Goal: Task Accomplishment & Management: Use online tool/utility

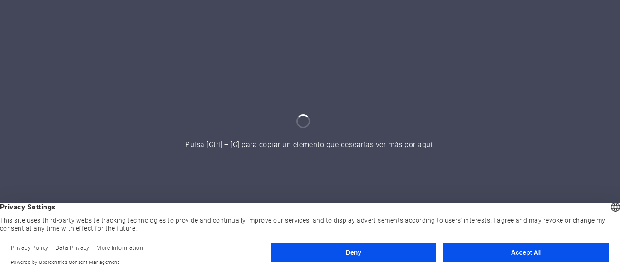
click at [498, 263] on div "Deny Accept All" at bounding box center [440, 254] width 338 height 23
click at [476, 257] on button "Accept All" at bounding box center [526, 252] width 166 height 18
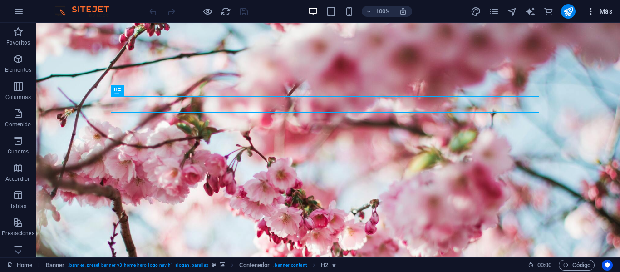
click at [586, 9] on icon "button" at bounding box center [590, 11] width 9 height 9
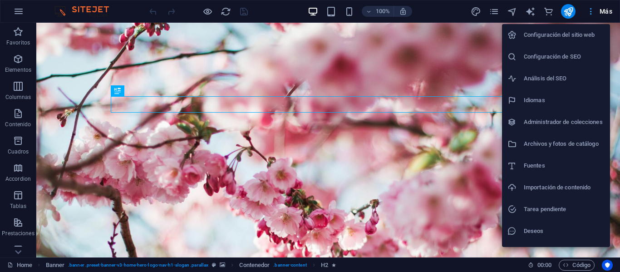
click at [586, 9] on div at bounding box center [310, 136] width 620 height 272
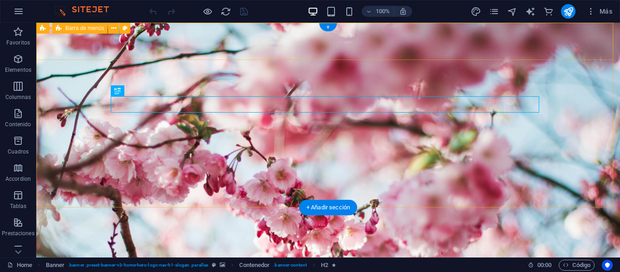
click at [250, 245] on div "[DOMAIN_NAME] Inicio Valores Servicios Contacto" at bounding box center [328, 272] width 584 height 55
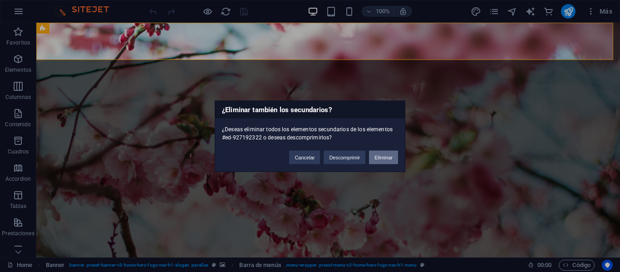
click at [371, 162] on button "Eliminar" at bounding box center [383, 157] width 29 height 14
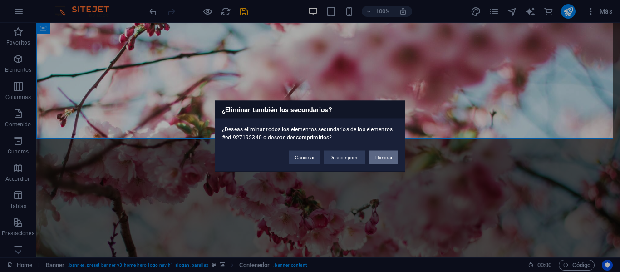
click at [388, 160] on button "Eliminar" at bounding box center [383, 157] width 29 height 14
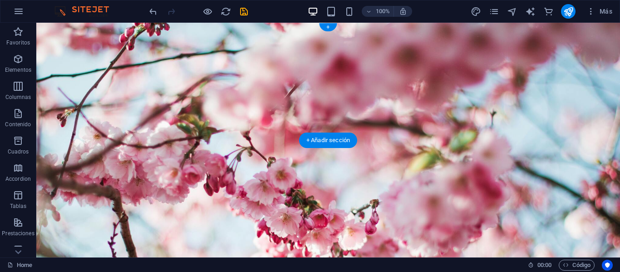
click at [407, 116] on figure at bounding box center [328, 140] width 584 height 235
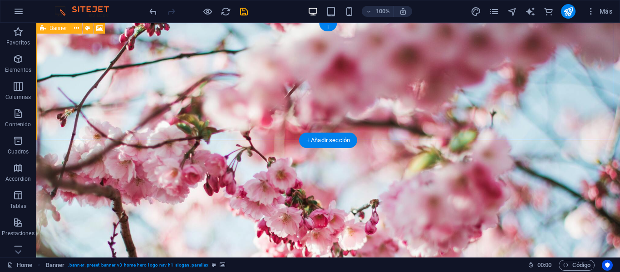
click at [243, 228] on div "Suelta el contenido aquí o Añadir elementos Pegar portapapeles" at bounding box center [328, 260] width 584 height 64
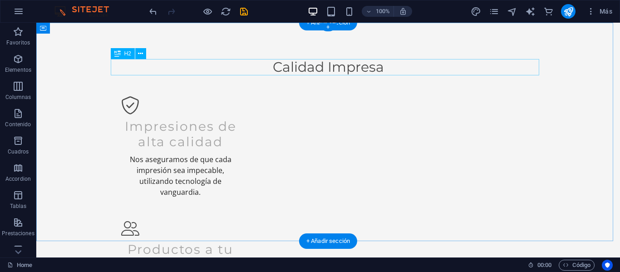
click at [321, 68] on div "Calidad Impresa" at bounding box center [328, 67] width 428 height 16
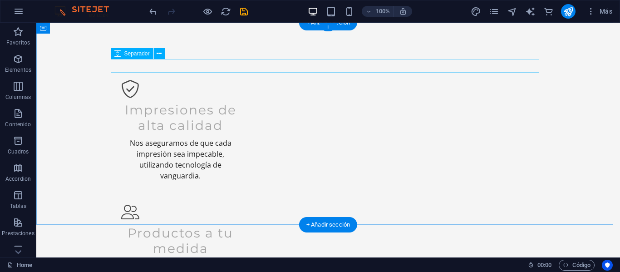
click at [321, 68] on div at bounding box center [328, 66] width 428 height 14
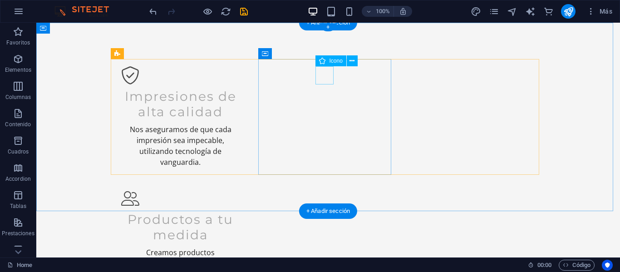
click at [240, 189] on figure at bounding box center [180, 198] width 118 height 18
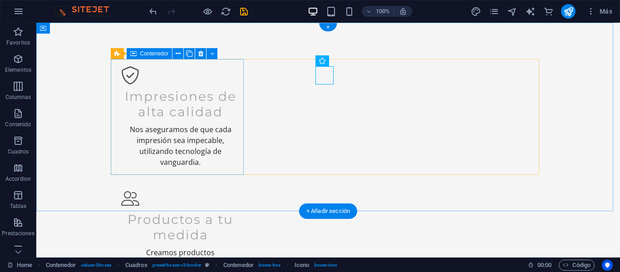
click at [120, 60] on div "Impresiones de alta calidad Nos aseguramos de que cada impresión sea impecable,…" at bounding box center [180, 117] width 133 height 116
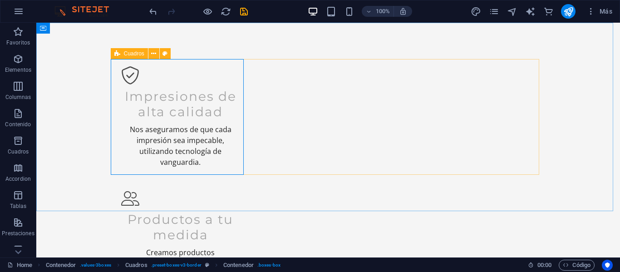
click at [117, 56] on icon at bounding box center [117, 53] width 6 height 11
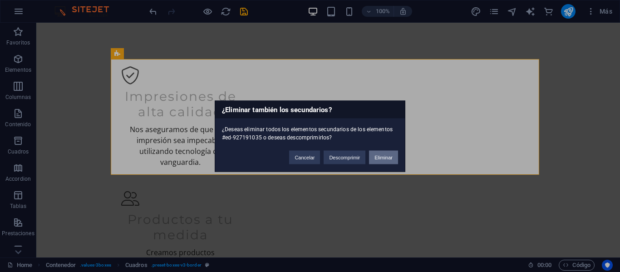
click at [391, 162] on button "Eliminar" at bounding box center [383, 157] width 29 height 14
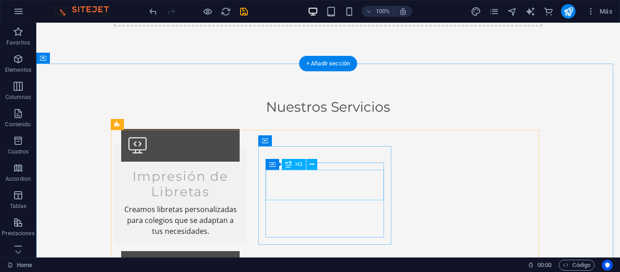
scroll to position [95, 0]
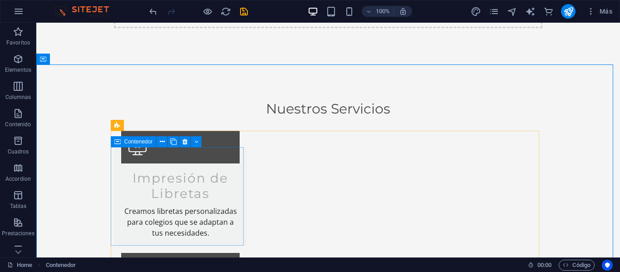
click at [142, 147] on div "Contenedor" at bounding box center [159, 141] width 97 height 11
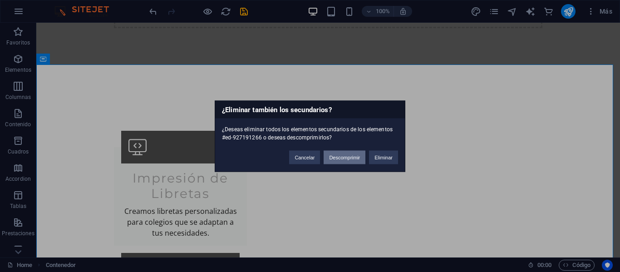
click at [330, 163] on button "Descomprimir" at bounding box center [345, 157] width 42 height 14
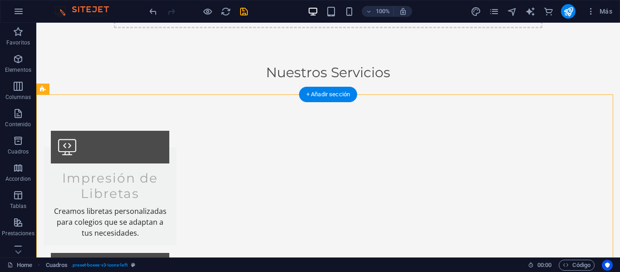
drag, startPoint x: 88, startPoint y: 141, endPoint x: 448, endPoint y: 195, distance: 363.5
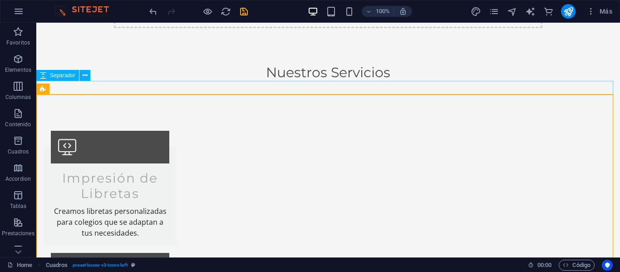
click at [379, 91] on div at bounding box center [328, 88] width 584 height 14
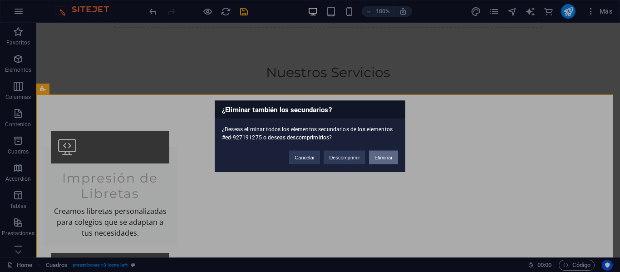
click at [381, 157] on button "Eliminar" at bounding box center [383, 157] width 29 height 14
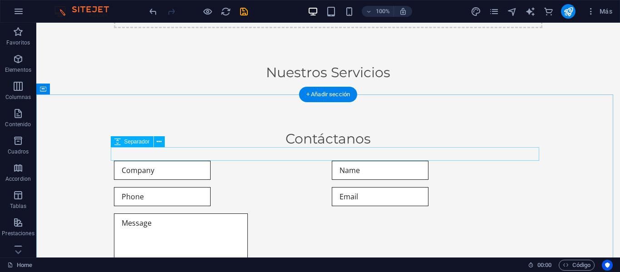
click at [379, 157] on div at bounding box center [328, 154] width 428 height 14
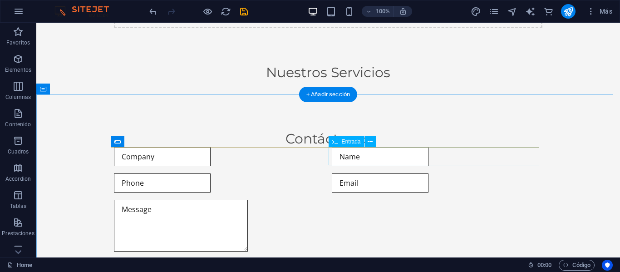
click at [379, 157] on div at bounding box center [437, 156] width 211 height 19
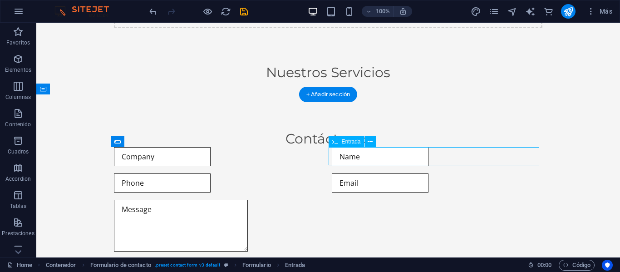
click at [379, 157] on div at bounding box center [437, 156] width 211 height 19
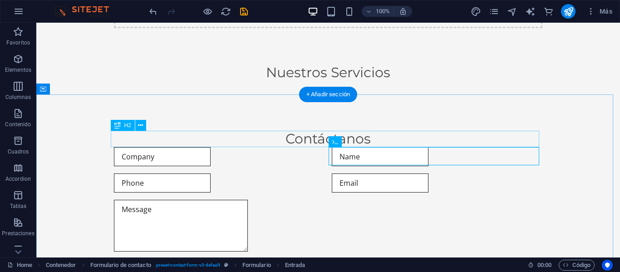
click at [222, 132] on div "Contáctanos" at bounding box center [328, 139] width 428 height 16
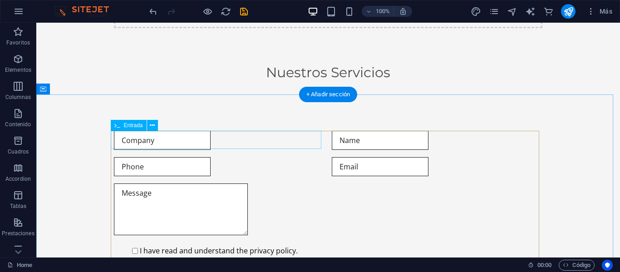
click at [222, 132] on div at bounding box center [219, 140] width 211 height 19
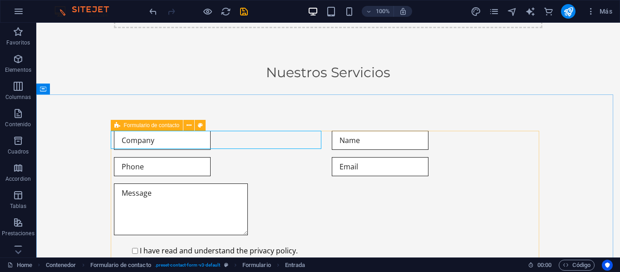
click at [124, 124] on span "Formulario de contacto" at bounding box center [152, 125] width 56 height 5
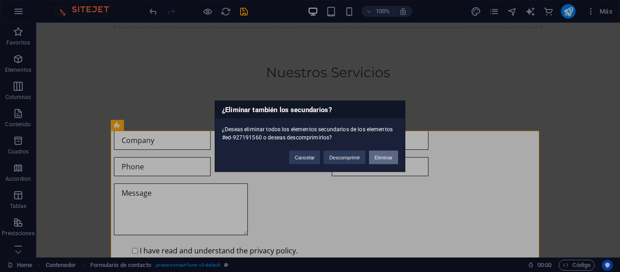
click at [373, 162] on button "Eliminar" at bounding box center [383, 157] width 29 height 14
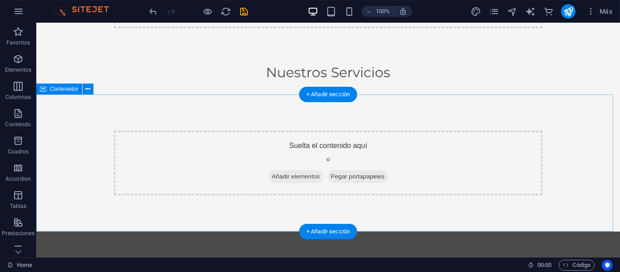
click at [300, 153] on div "Suelta el contenido aquí o Añadir elementos Pegar portapapeles" at bounding box center [328, 163] width 428 height 64
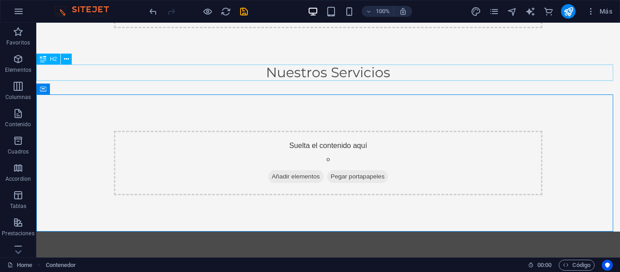
click at [241, 65] on div "Nuestros Servicios" at bounding box center [328, 72] width 584 height 16
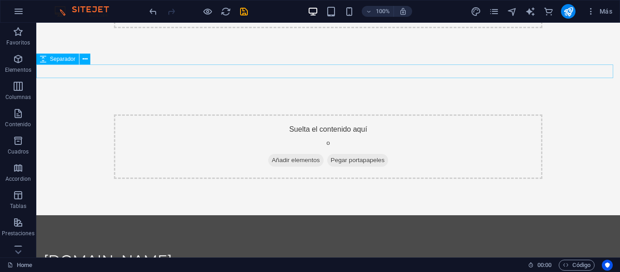
scroll to position [0, 0]
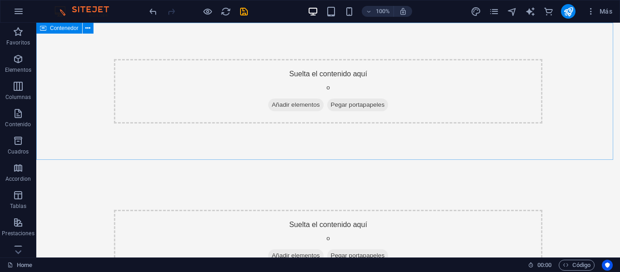
click at [51, 29] on span "Contenedor" at bounding box center [64, 27] width 29 height 5
click at [92, 28] on button at bounding box center [88, 28] width 11 height 11
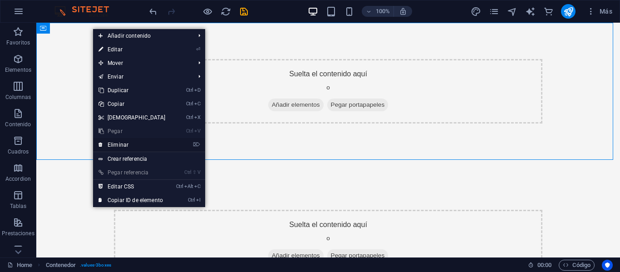
click at [145, 142] on link "⌦ Eliminar" at bounding box center [132, 145] width 78 height 14
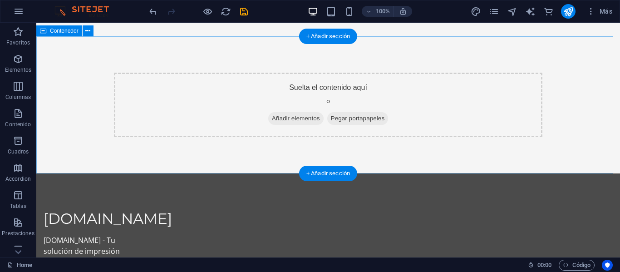
scroll to position [90, 0]
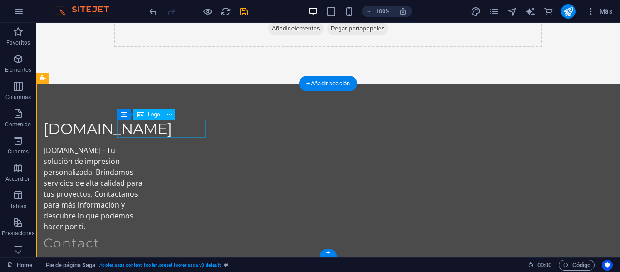
click at [145, 125] on div "[DOMAIN_NAME]" at bounding box center [95, 129] width 102 height 18
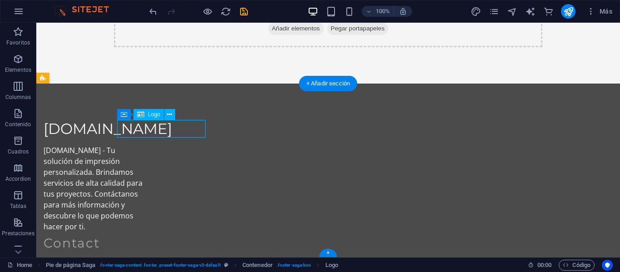
click at [128, 130] on div "[DOMAIN_NAME]" at bounding box center [95, 129] width 102 height 18
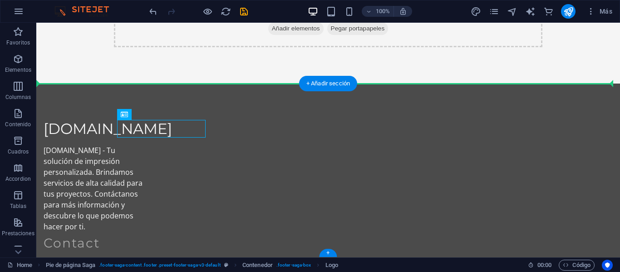
drag, startPoint x: 128, startPoint y: 130, endPoint x: 107, endPoint y: 130, distance: 20.4
drag, startPoint x: 193, startPoint y: 131, endPoint x: 149, endPoint y: 119, distance: 45.7
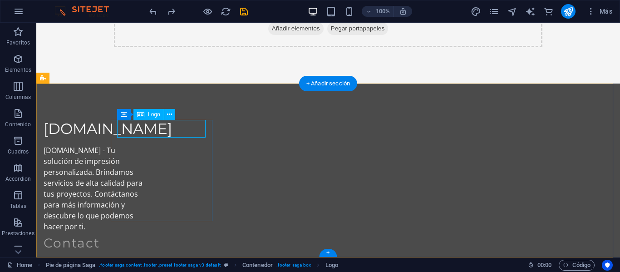
click at [126, 133] on div "[DOMAIN_NAME]" at bounding box center [95, 129] width 102 height 18
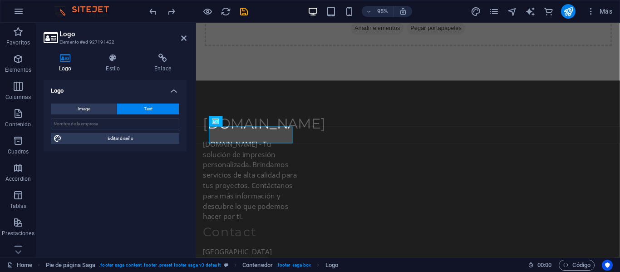
scroll to position [78, 0]
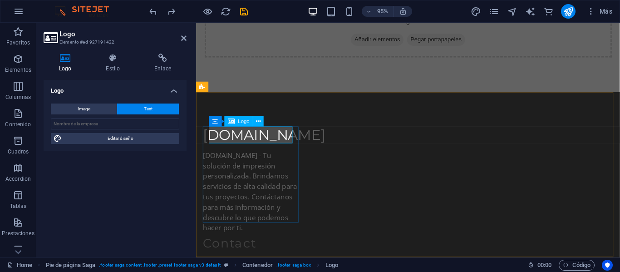
click at [216, 143] on div "[DOMAIN_NAME]" at bounding box center [254, 141] width 102 height 18
click at [239, 141] on div "[DOMAIN_NAME]" at bounding box center [254, 141] width 102 height 18
click at [179, 37] on h2 "Logo" at bounding box center [122, 34] width 127 height 8
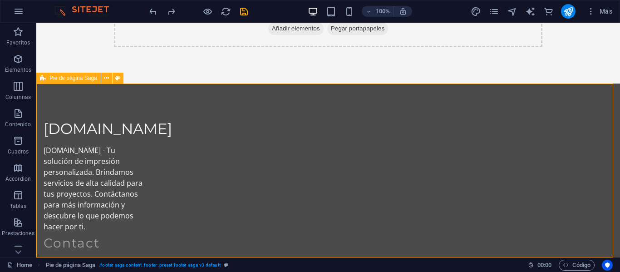
scroll to position [0, 0]
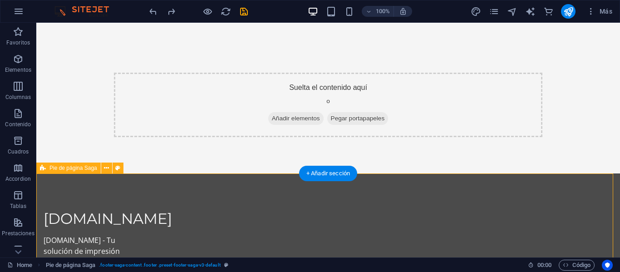
click at [106, 166] on icon at bounding box center [106, 168] width 5 height 10
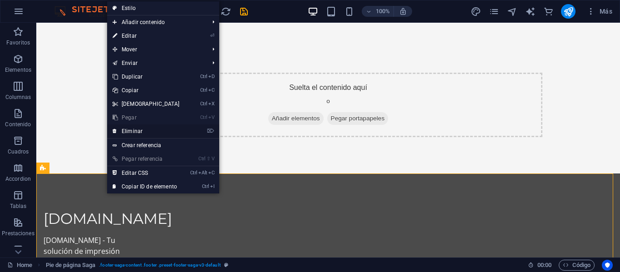
click at [157, 128] on link "⌦ Eliminar" at bounding box center [146, 131] width 78 height 14
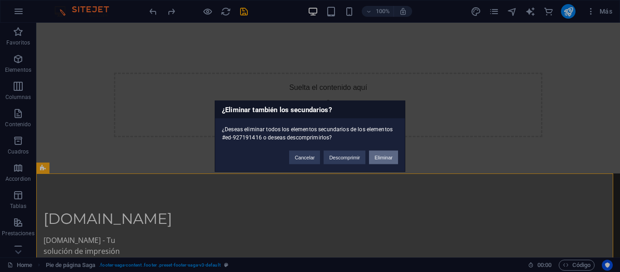
click at [374, 157] on button "Eliminar" at bounding box center [383, 157] width 29 height 14
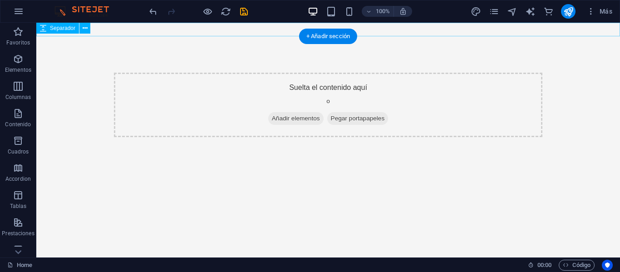
click at [139, 30] on div at bounding box center [328, 30] width 584 height 14
click at [89, 30] on button at bounding box center [84, 28] width 11 height 11
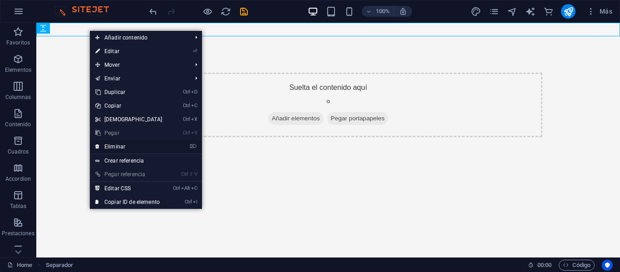
click at [124, 148] on link "⌦ Eliminar" at bounding box center [129, 147] width 78 height 14
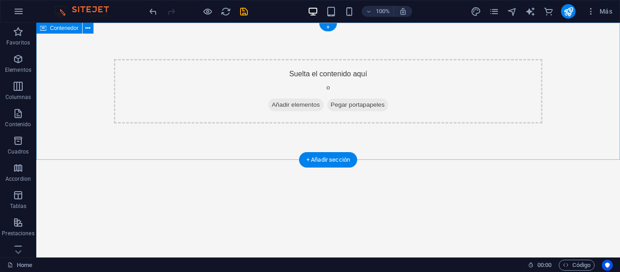
click at [121, 28] on div "Suelta el contenido aquí o Añadir elementos Pegar portapapeles" at bounding box center [328, 91] width 584 height 137
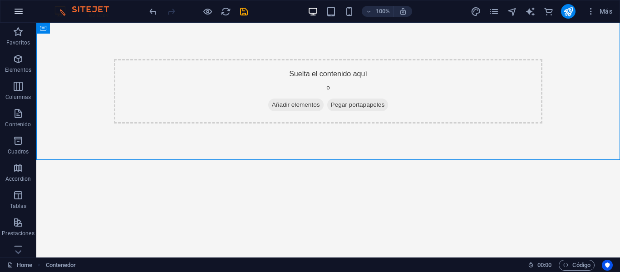
click at [17, 18] on button "button" at bounding box center [19, 11] width 22 height 22
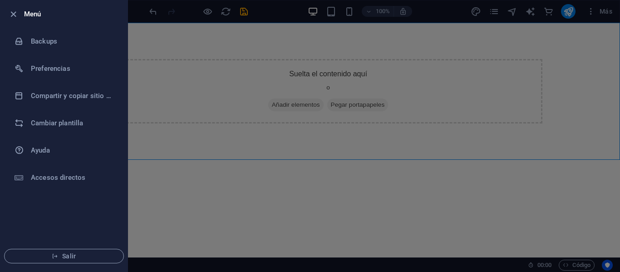
click at [17, 18] on icon "button" at bounding box center [13, 14] width 10 height 10
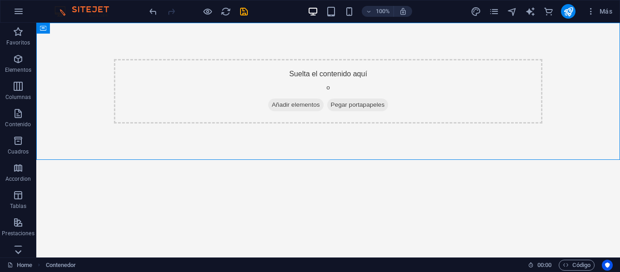
click at [20, 247] on icon at bounding box center [18, 252] width 13 height 13
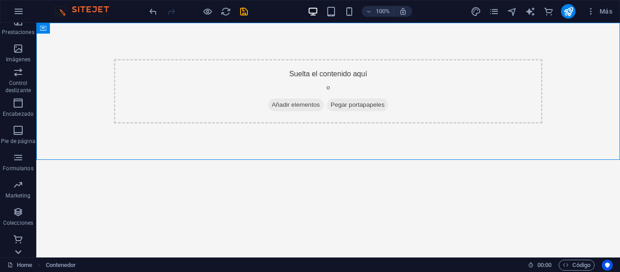
scroll to position [201, 0]
drag, startPoint x: 473, startPoint y: 15, endPoint x: 201, endPoint y: 103, distance: 285.6
click at [473, 15] on icon "design" at bounding box center [476, 11] width 10 height 10
select select "px"
select select "200"
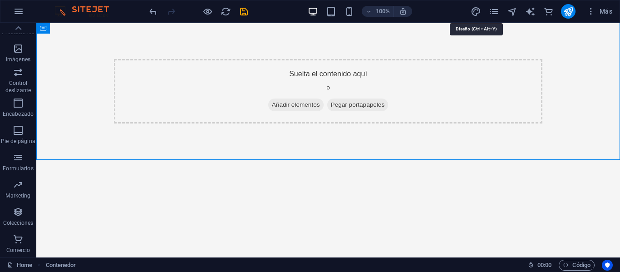
select select "px"
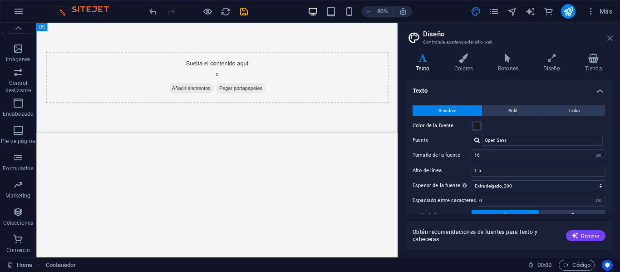
click at [610, 39] on icon at bounding box center [609, 37] width 5 height 7
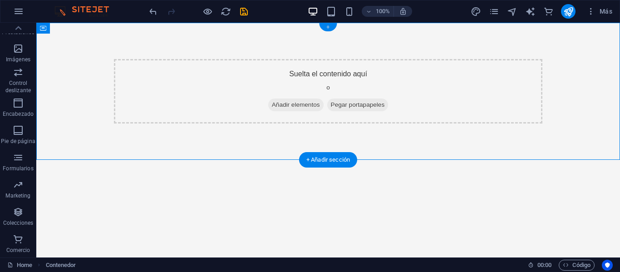
click at [332, 28] on div "+" at bounding box center [328, 27] width 18 height 8
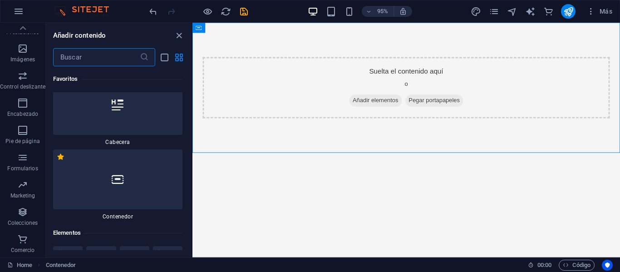
scroll to position [0, 0]
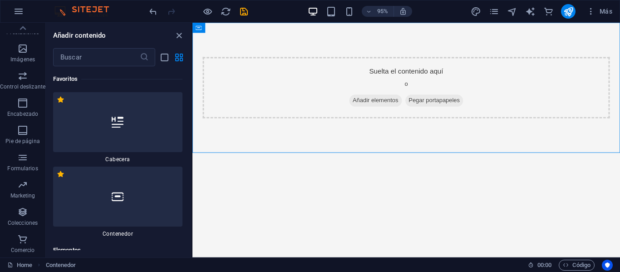
click at [115, 151] on div at bounding box center [117, 122] width 129 height 60
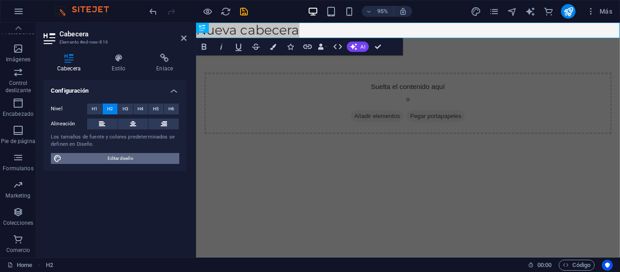
click at [118, 162] on span "Editar diseño" at bounding box center [120, 158] width 112 height 11
select select "px"
select select "200"
select select "px"
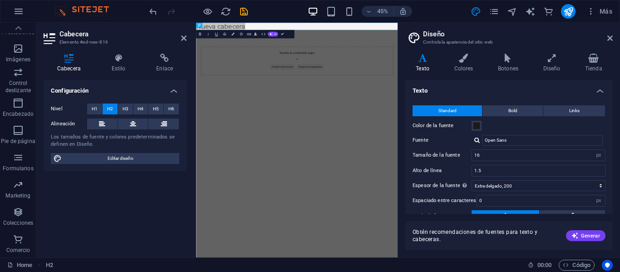
click at [596, 89] on h4 "Texto" at bounding box center [508, 88] width 207 height 16
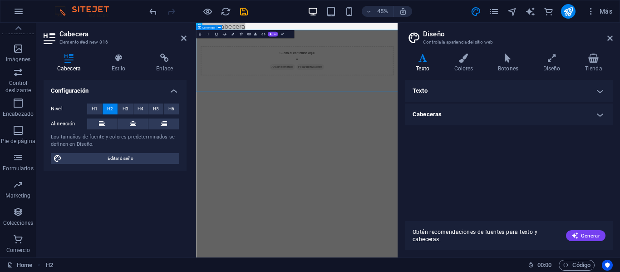
click at [438, 60] on div "Suelta el contenido aquí o Añadir elementos Pegar portapapeles" at bounding box center [420, 107] width 448 height 137
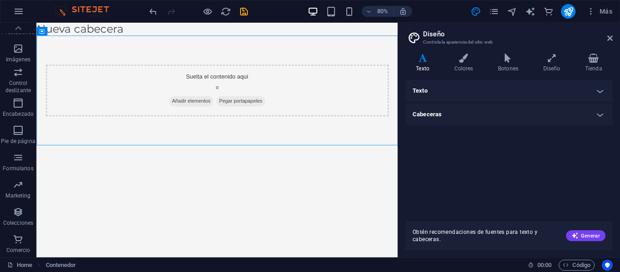
click at [616, 37] on aside "Diseño Controla la apariencia del sitio web Variantes Texto Colores Botones Dis…" at bounding box center [509, 140] width 222 height 235
click at [303, 38] on div "Nueva cabecera" at bounding box center [262, 31] width 452 height 16
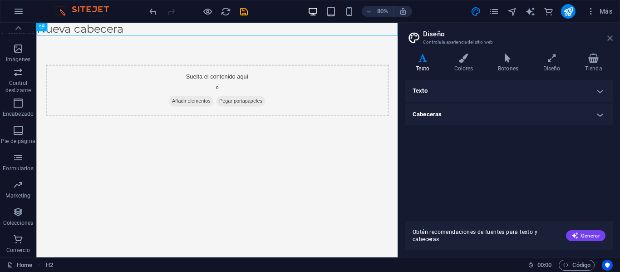
click at [612, 41] on icon at bounding box center [609, 37] width 5 height 7
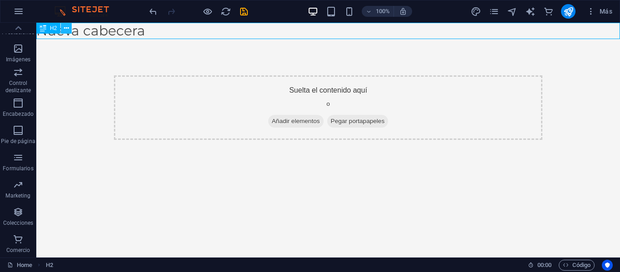
click at [66, 29] on icon at bounding box center [66, 29] width 5 height 10
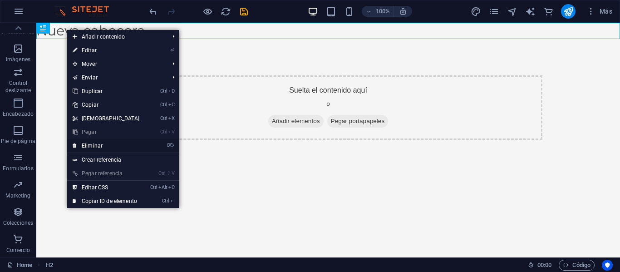
click at [114, 148] on link "⌦ Eliminar" at bounding box center [106, 146] width 78 height 14
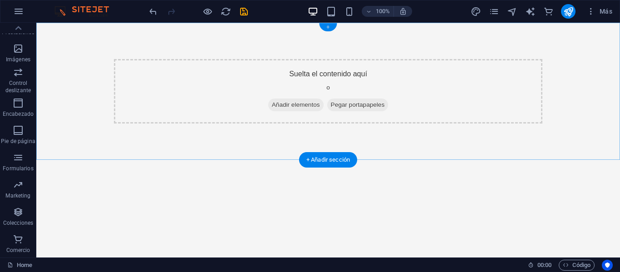
click at [331, 25] on div "+" at bounding box center [328, 27] width 18 height 8
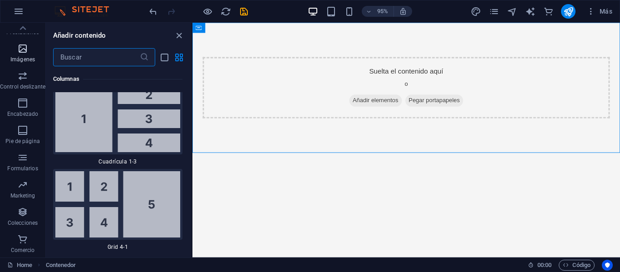
click at [19, 52] on icon "button" at bounding box center [22, 48] width 11 height 11
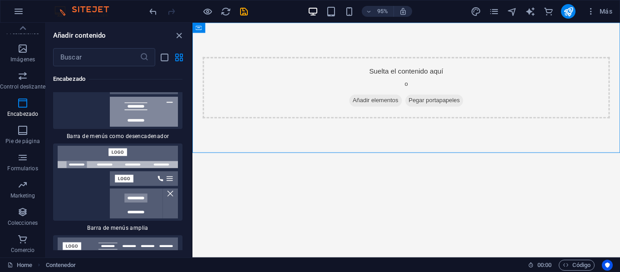
scroll to position [11477, 0]
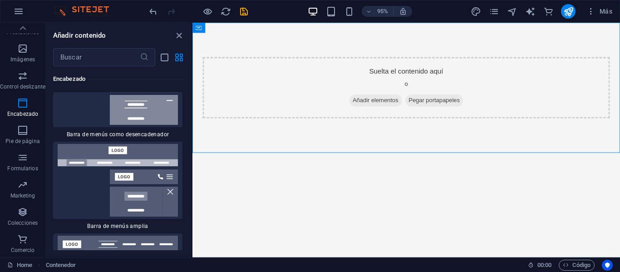
click at [127, 236] on img at bounding box center [117, 272] width 125 height 73
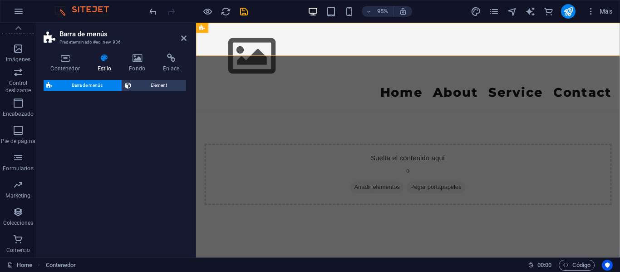
select select "rem"
select select "preset-menu-v2-xxl"
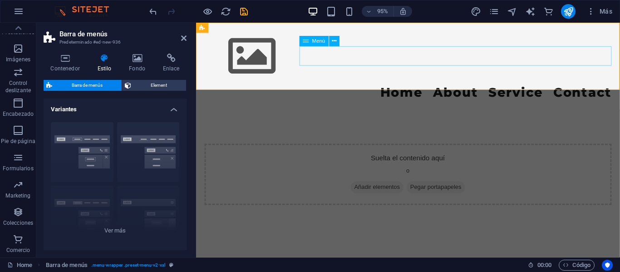
click at [443, 86] on nav "Home About Service Contact" at bounding box center [419, 96] width 428 height 20
click at [337, 44] on button at bounding box center [334, 41] width 10 height 10
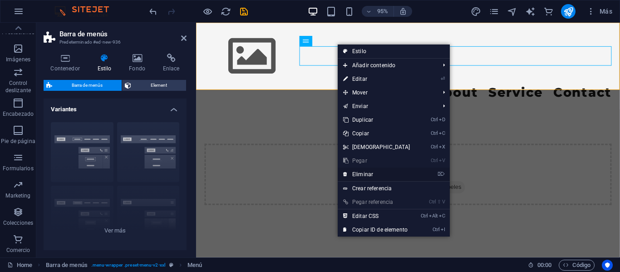
click at [372, 177] on link "⌦ Eliminar" at bounding box center [377, 174] width 78 height 14
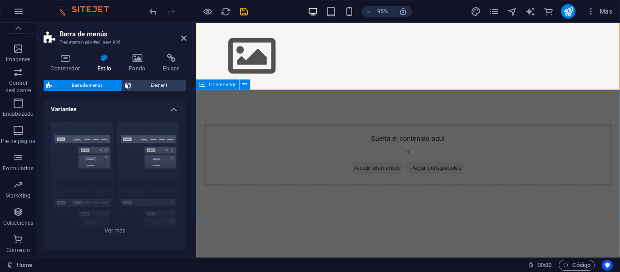
click at [298, 145] on div "Suelta el contenido aquí o Añadir elementos Pegar portapapeles" at bounding box center [419, 162] width 428 height 64
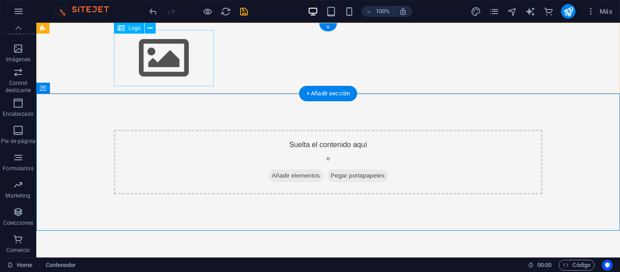
click at [172, 66] on div at bounding box center [328, 58] width 428 height 56
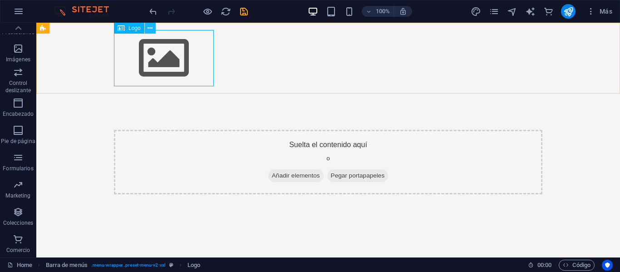
click at [149, 27] on icon at bounding box center [150, 29] width 5 height 10
click at [128, 56] on div at bounding box center [328, 58] width 428 height 56
select select "px"
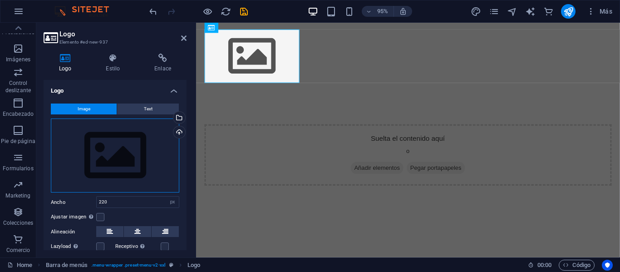
click at [114, 165] on div "Arrastra archivos aquí, haz clic para escoger archivos o selecciona archivos de…" at bounding box center [115, 155] width 128 height 74
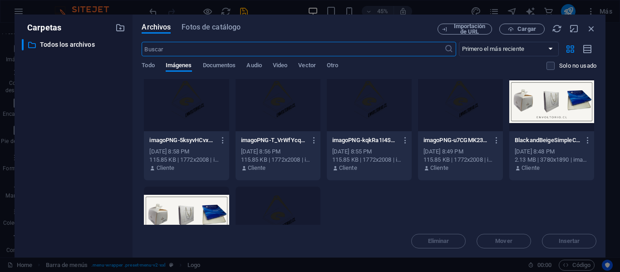
scroll to position [0, 0]
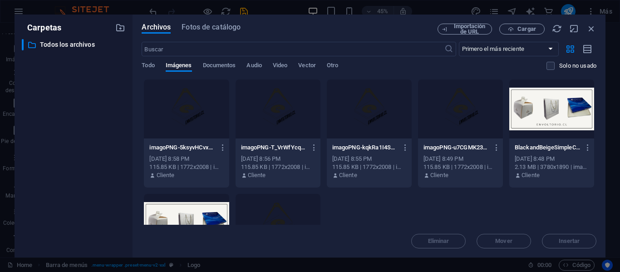
click at [196, 120] on div at bounding box center [186, 108] width 85 height 59
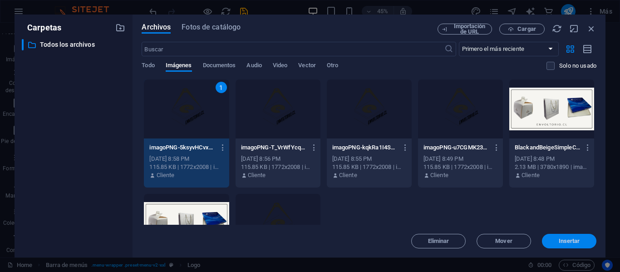
click at [565, 247] on button "Insertar" at bounding box center [569, 241] width 54 height 15
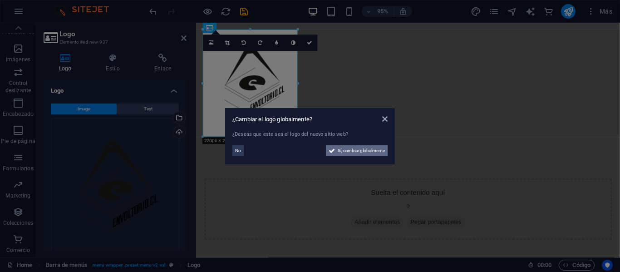
click at [370, 154] on span "Sí, cambiar globalmente" at bounding box center [361, 150] width 47 height 11
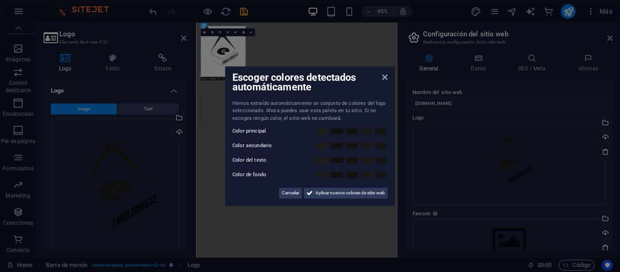
click at [386, 82] on div "Escoger colores detectados automáticamente" at bounding box center [309, 83] width 155 height 19
click at [385, 71] on div "Escoger colores detectados automáticamente Hemos extraído automáticamente un co…" at bounding box center [310, 136] width 170 height 140
click at [383, 76] on icon at bounding box center [384, 77] width 5 height 7
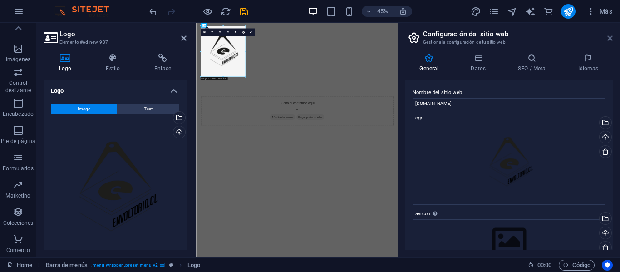
click at [609, 36] on icon at bounding box center [609, 37] width 5 height 7
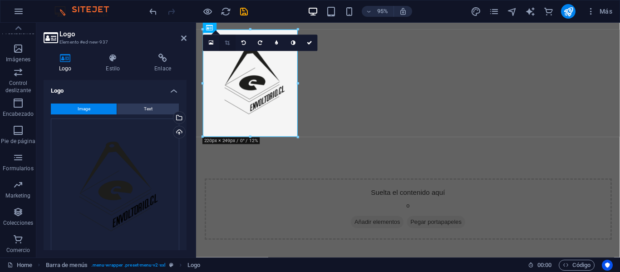
click at [231, 40] on link at bounding box center [227, 43] width 16 height 16
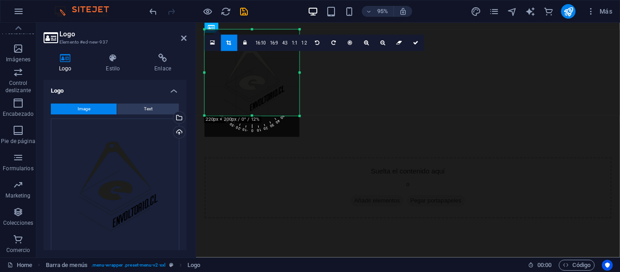
drag, startPoint x: 250, startPoint y: 137, endPoint x: 251, endPoint y: 115, distance: 22.2
click at [251, 115] on div at bounding box center [252, 115] width 95 height 3
click at [382, 97] on div "Menu" at bounding box center [419, 75] width 446 height 105
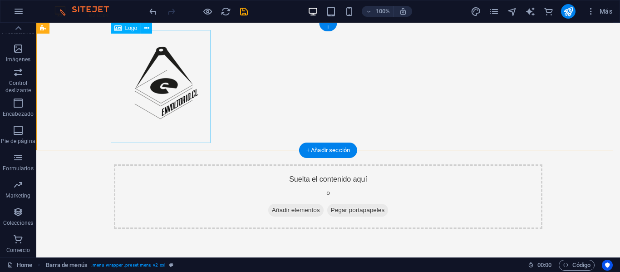
click at [171, 79] on div at bounding box center [328, 75] width 428 height 91
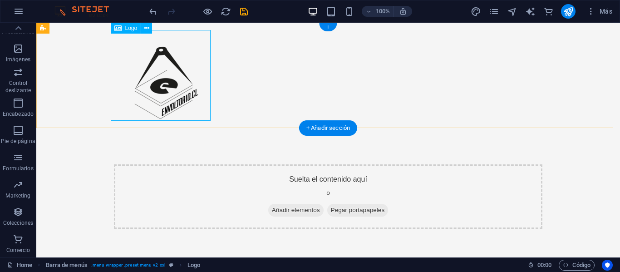
click at [161, 38] on div at bounding box center [328, 75] width 428 height 91
click at [161, 61] on div at bounding box center [328, 75] width 428 height 91
select select "px"
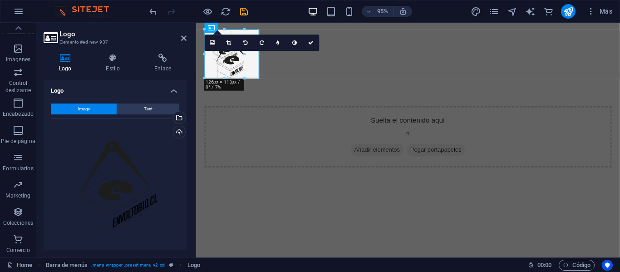
drag, startPoint x: 252, startPoint y: 29, endPoint x: 258, endPoint y: 83, distance: 53.9
type input "125"
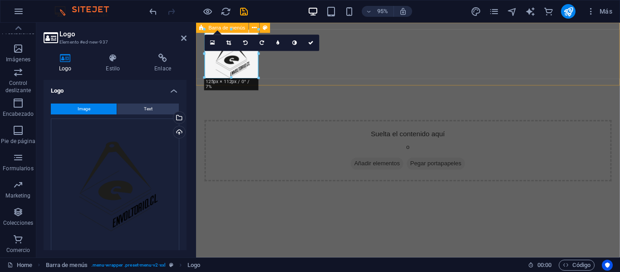
click at [316, 79] on div "Menu" at bounding box center [419, 56] width 446 height 66
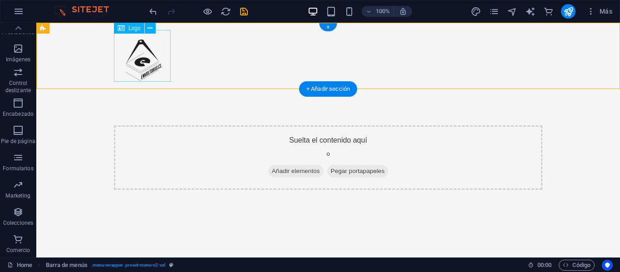
click at [139, 68] on div at bounding box center [328, 56] width 428 height 52
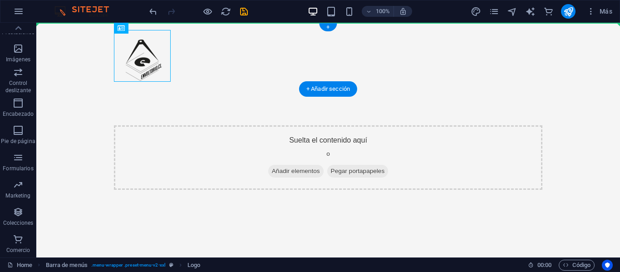
drag, startPoint x: 147, startPoint y: 53, endPoint x: 70, endPoint y: 49, distance: 76.8
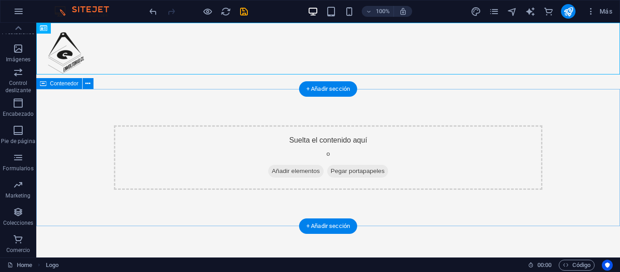
click at [140, 110] on div "Suelta el contenido aquí o Añadir elementos Pegar portapapeles" at bounding box center [328, 157] width 584 height 137
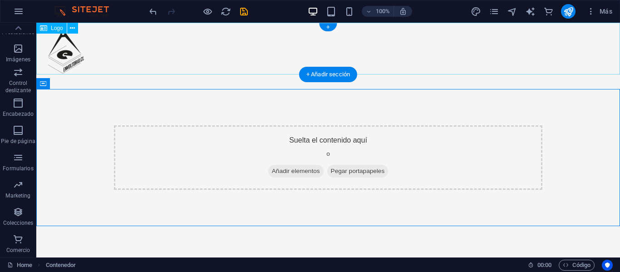
click at [70, 58] on div at bounding box center [328, 49] width 584 height 52
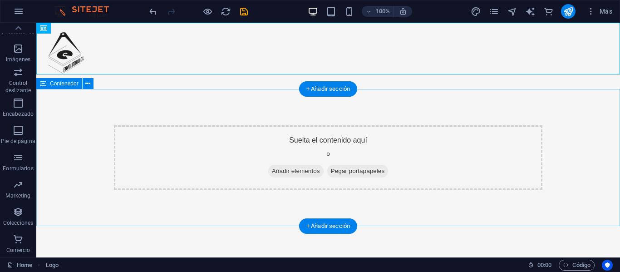
click at [246, 113] on div "Suelta el contenido aquí o Añadir elementos Pegar portapapeles" at bounding box center [328, 157] width 584 height 137
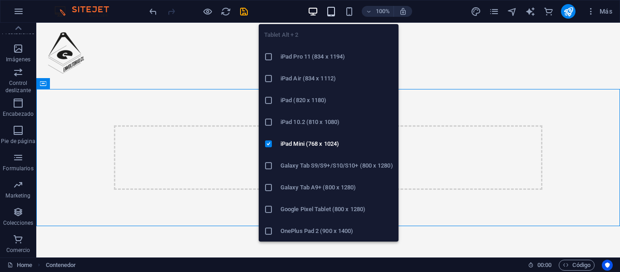
click at [331, 15] on icon "button" at bounding box center [331, 11] width 10 height 10
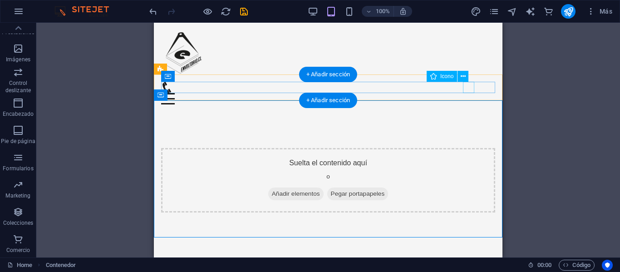
click at [466, 93] on figure at bounding box center [324, 87] width 327 height 11
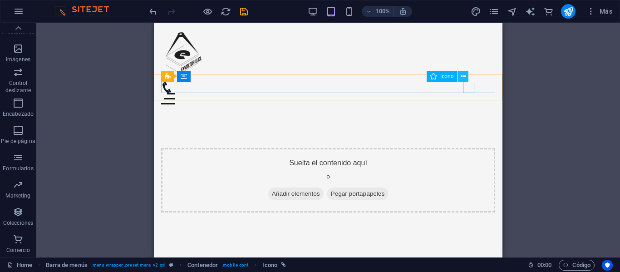
click at [463, 76] on icon at bounding box center [463, 77] width 5 height 10
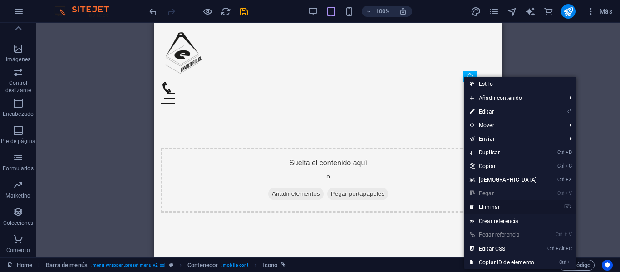
click at [495, 206] on link "⌦ Eliminar" at bounding box center [503, 207] width 78 height 14
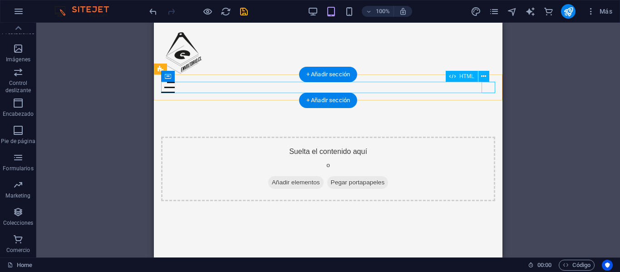
click at [492, 87] on div "Menu" at bounding box center [328, 87] width 334 height 11
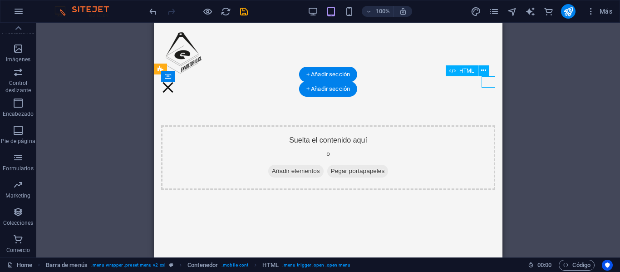
click at [175, 86] on div "Menu" at bounding box center [168, 87] width 14 height 11
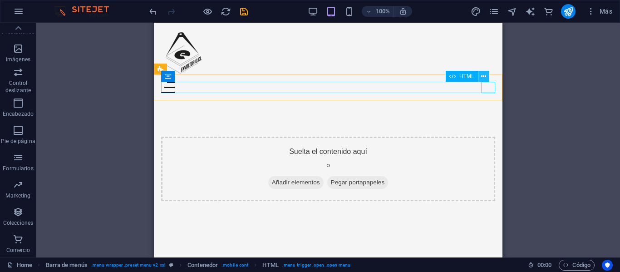
click at [485, 75] on icon at bounding box center [483, 77] width 5 height 10
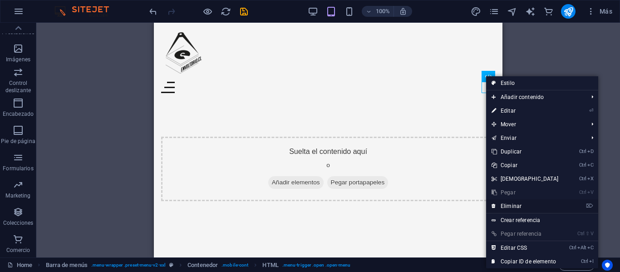
click at [518, 206] on link "⌦ Eliminar" at bounding box center [525, 206] width 78 height 14
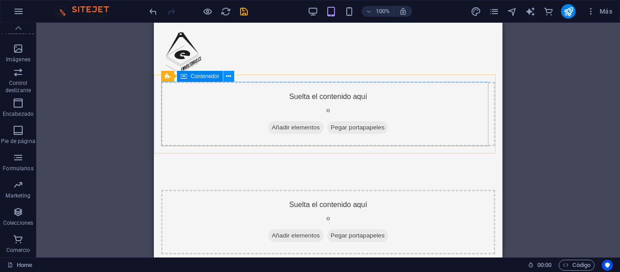
click at [230, 73] on icon at bounding box center [228, 77] width 5 height 10
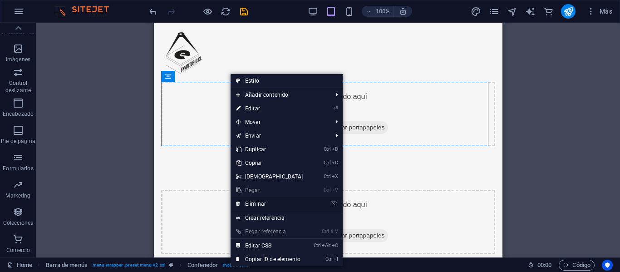
click at [281, 203] on link "⌦ Eliminar" at bounding box center [270, 204] width 78 height 14
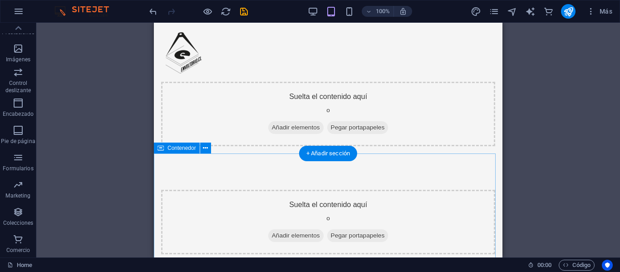
click at [224, 174] on div "Suelta el contenido aquí o Añadir elementos Pegar portapapeles" at bounding box center [328, 221] width 349 height 137
click at [205, 149] on icon at bounding box center [205, 148] width 5 height 10
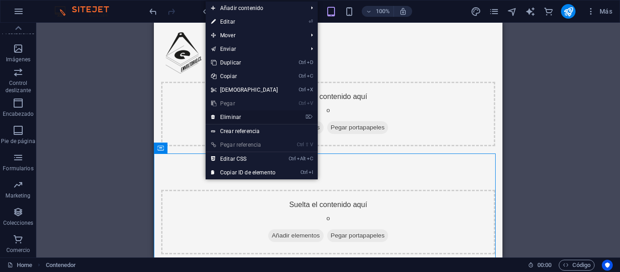
click at [240, 113] on link "⌦ Eliminar" at bounding box center [245, 117] width 78 height 14
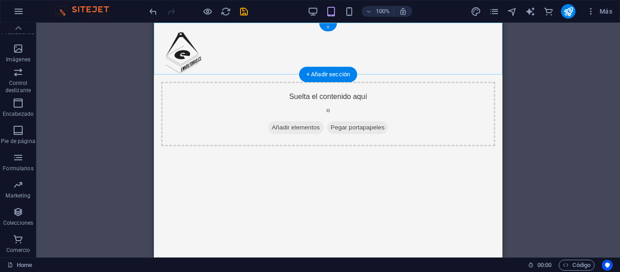
click at [328, 26] on div "+" at bounding box center [328, 27] width 18 height 8
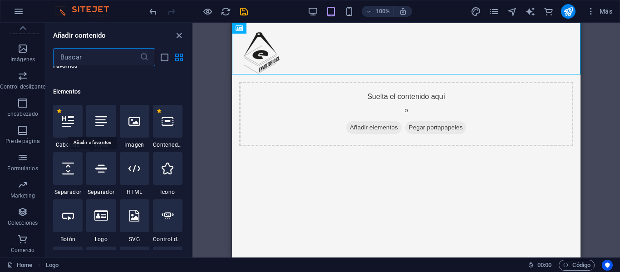
scroll to position [159, 0]
click at [99, 136] on div at bounding box center [101, 120] width 30 height 33
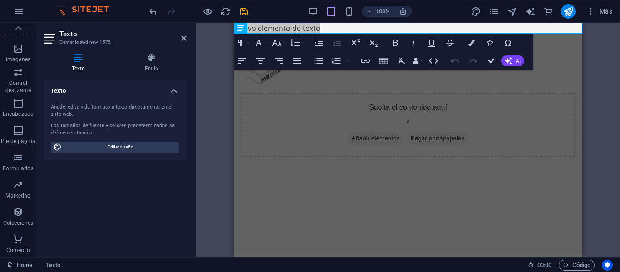
click at [584, 60] on div "H2 Banner Contenedor H2 Contenedor Separador H3 Banner Barra de menús Menú Logo…" at bounding box center [408, 140] width 424 height 235
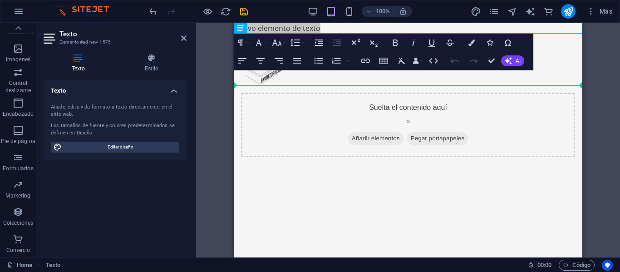
drag, startPoint x: 476, startPoint y: 48, endPoint x: 375, endPoint y: 79, distance: 105.2
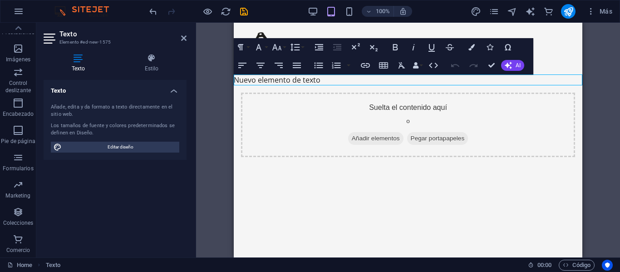
click at [178, 122] on div "Los tamaños de fuente y colores predeterminados se definen en Diseño." at bounding box center [115, 129] width 128 height 15
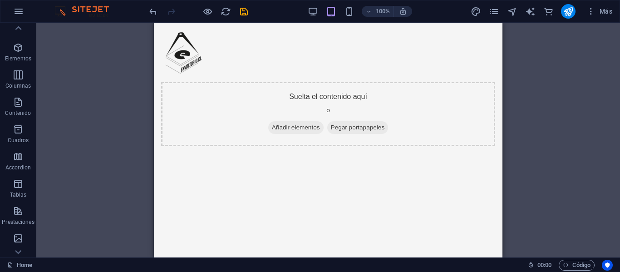
scroll to position [0, 0]
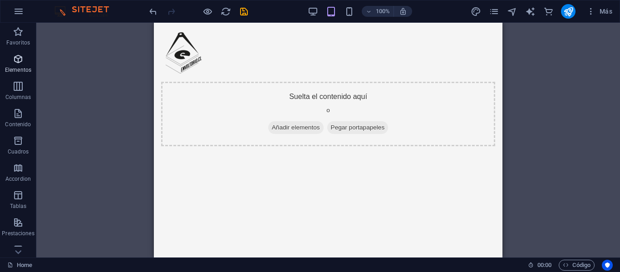
click at [19, 74] on span "Elementos" at bounding box center [18, 65] width 36 height 22
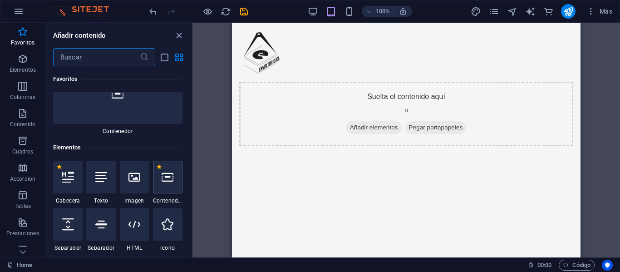
scroll to position [108, 0]
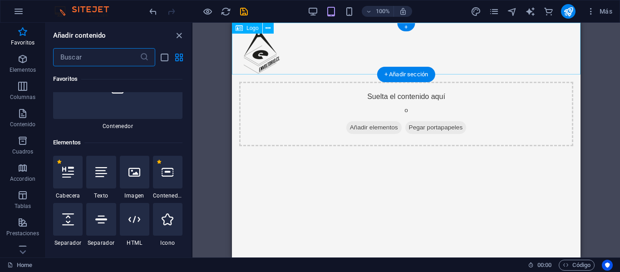
click at [379, 42] on div at bounding box center [406, 49] width 349 height 52
select select "px"
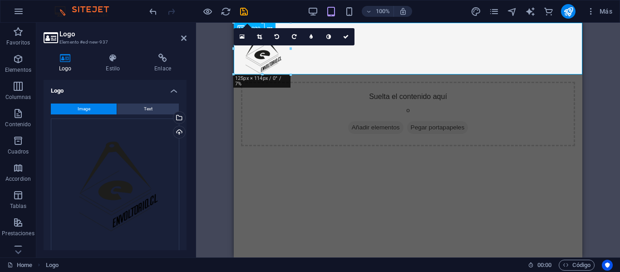
click at [369, 59] on div at bounding box center [408, 49] width 349 height 52
click at [347, 39] on icon at bounding box center [345, 36] width 5 height 5
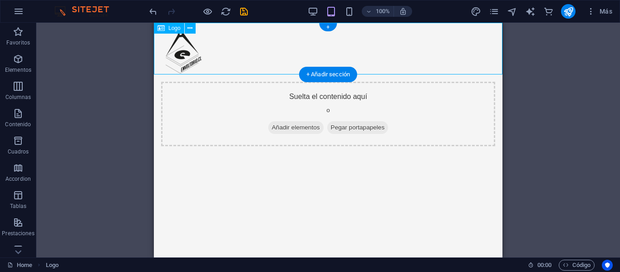
click at [342, 37] on div at bounding box center [328, 49] width 349 height 52
select select "px"
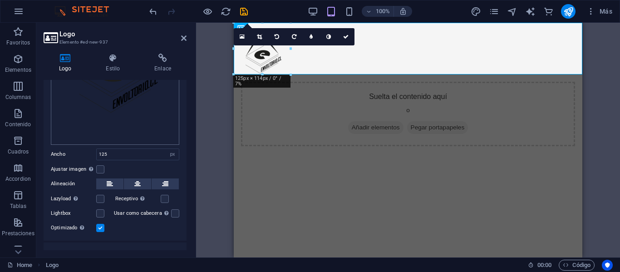
scroll to position [154, 0]
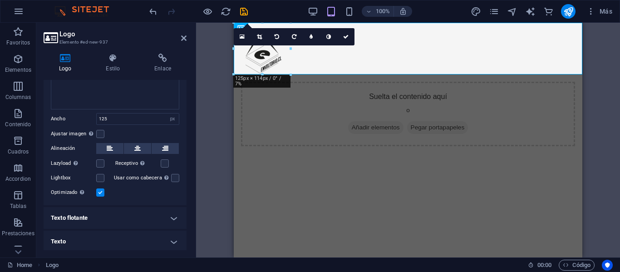
click at [150, 235] on h4 "Texto" at bounding box center [115, 242] width 143 height 22
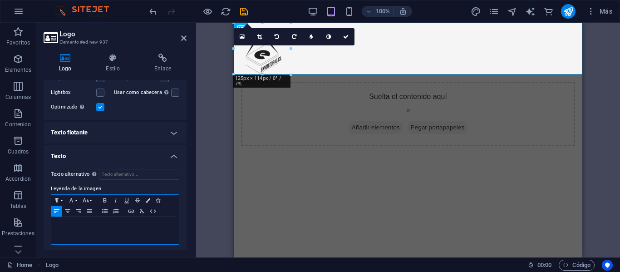
click at [103, 225] on p at bounding box center [115, 225] width 118 height 8
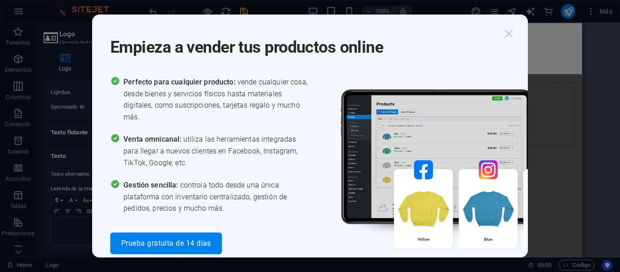
click at [505, 32] on icon "button" at bounding box center [509, 33] width 16 height 16
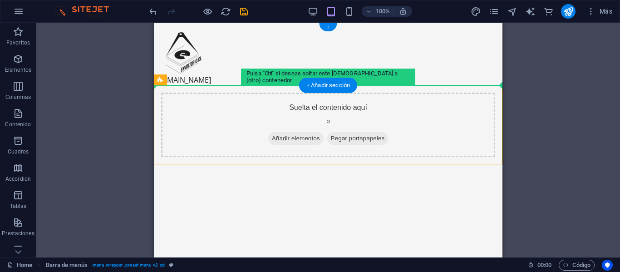
drag, startPoint x: 417, startPoint y: 104, endPoint x: 323, endPoint y: 59, distance: 104.1
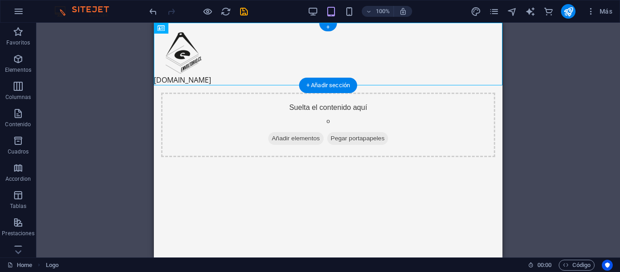
drag, startPoint x: 189, startPoint y: 79, endPoint x: 224, endPoint y: 81, distance: 35.5
click at [224, 81] on div "[DOMAIN_NAME]" at bounding box center [328, 54] width 349 height 63
click at [192, 81] on div "[DOMAIN_NAME]" at bounding box center [328, 54] width 349 height 63
click at [189, 77] on div "[DOMAIN_NAME]" at bounding box center [328, 54] width 349 height 63
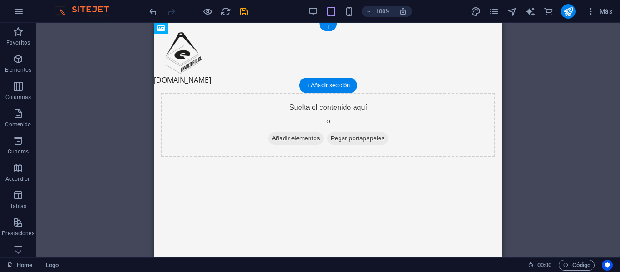
select select "px"
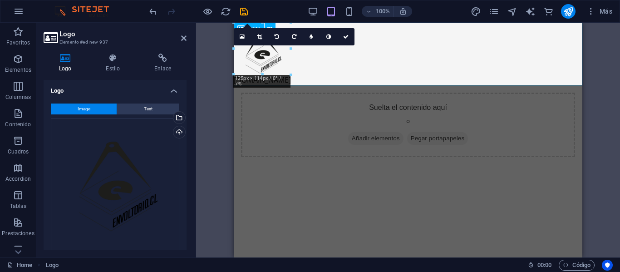
click at [301, 76] on div "[DOMAIN_NAME]" at bounding box center [408, 54] width 349 height 63
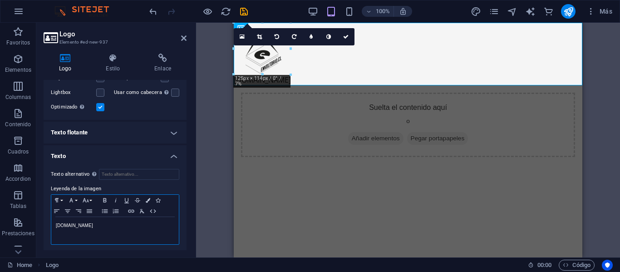
click at [87, 229] on div "[DOMAIN_NAME]" at bounding box center [115, 230] width 128 height 27
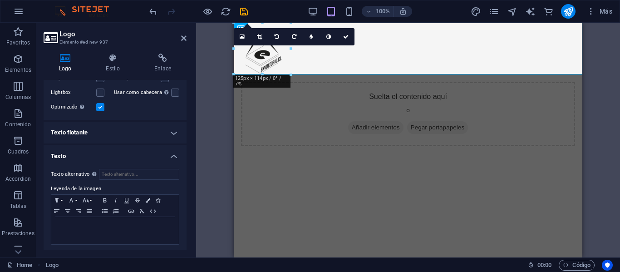
click at [142, 137] on h4 "Texto flotante" at bounding box center [115, 133] width 143 height 22
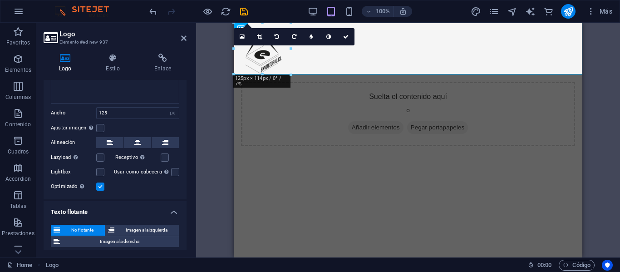
scroll to position [160, 0]
click at [167, 156] on label at bounding box center [165, 157] width 8 height 8
click at [0, 0] on input "Receptivo Automáticamente cargar tamaños optimizados de smartphone e imagen ret…" at bounding box center [0, 0] width 0 height 0
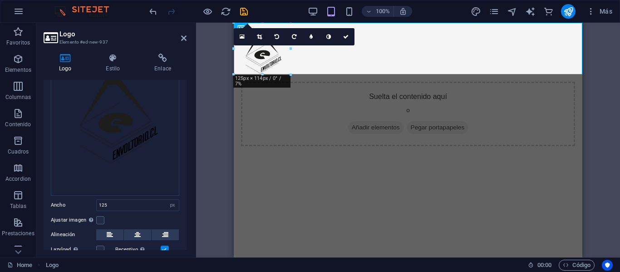
scroll to position [0, 0]
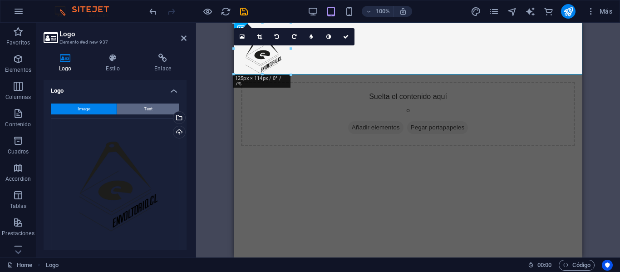
click at [147, 108] on span "Text" at bounding box center [148, 108] width 9 height 11
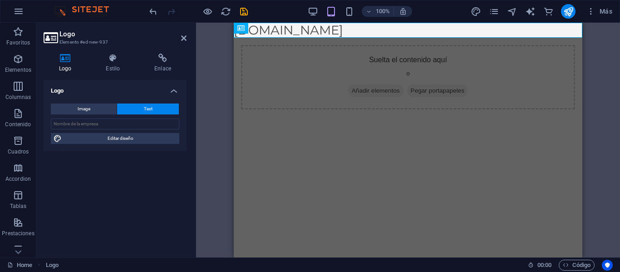
click at [211, 124] on div "H2 Banner Contenedor H2 Contenedor Separador H3 Banner Barra de menús Menú Logo…" at bounding box center [408, 140] width 424 height 235
click at [287, 117] on html "Skip to main content [DOMAIN_NAME] Suelta el contenido aquí o Añadir elementos …" at bounding box center [408, 70] width 349 height 94
click at [303, 29] on div "[DOMAIN_NAME]" at bounding box center [408, 30] width 349 height 15
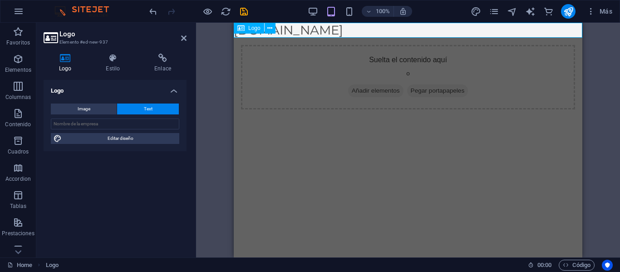
click at [303, 29] on div "[DOMAIN_NAME]" at bounding box center [408, 30] width 349 height 15
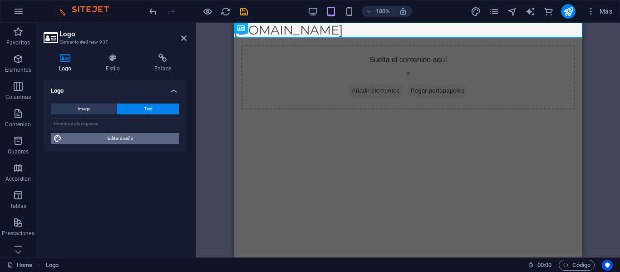
click at [118, 143] on span "Editar diseño" at bounding box center [120, 138] width 112 height 11
select select "px"
select select "200"
select select "px"
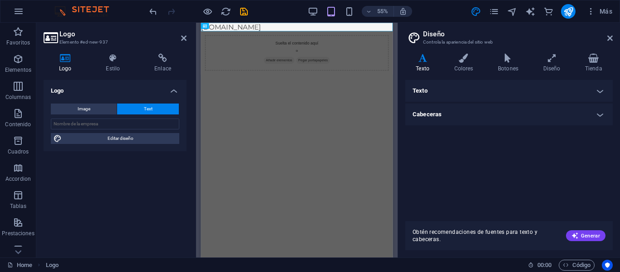
click at [472, 100] on h4 "Texto" at bounding box center [508, 91] width 207 height 22
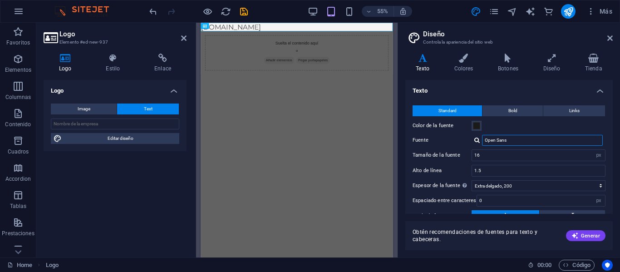
click at [524, 145] on input "Open Sans" at bounding box center [542, 140] width 121 height 11
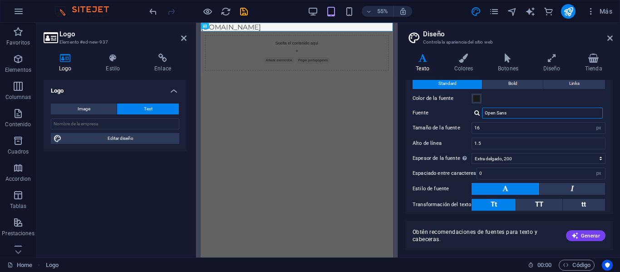
scroll to position [15, 0]
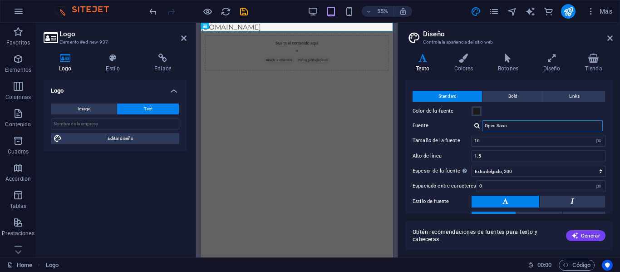
click at [516, 128] on input "Open Sans" at bounding box center [542, 125] width 121 height 11
click at [474, 128] on div at bounding box center [476, 126] width 5 height 6
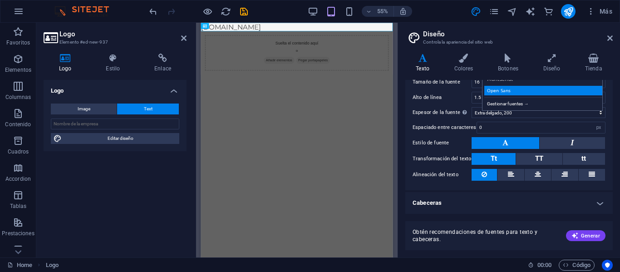
scroll to position [30, 0]
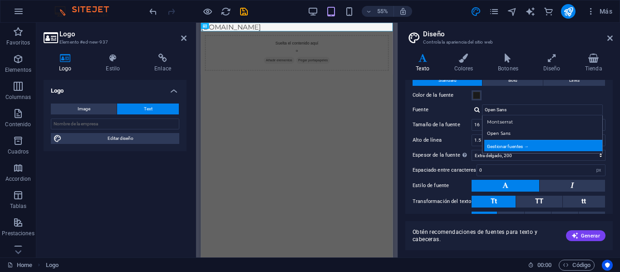
drag, startPoint x: 524, startPoint y: 152, endPoint x: 520, endPoint y: 147, distance: 6.2
click at [520, 147] on div "Montserrat Open Sans Gestionar fuentes →" at bounding box center [542, 134] width 121 height 38
click at [520, 147] on div "Gestionar fuentes →" at bounding box center [544, 145] width 120 height 11
select select "popularity"
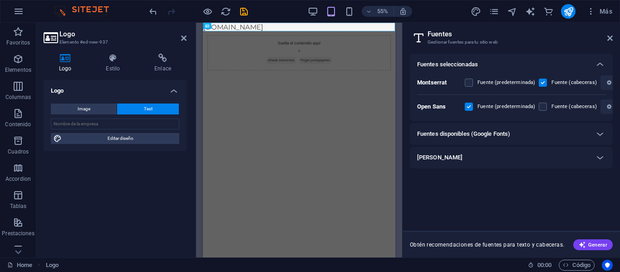
click at [520, 147] on div "[PERSON_NAME]" at bounding box center [511, 158] width 203 height 22
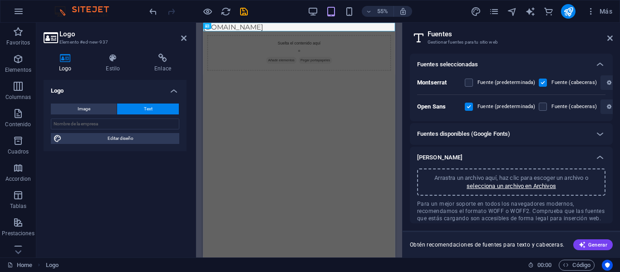
click at [551, 138] on div "Fuentes disponibles (Google Fonts)" at bounding box center [503, 133] width 172 height 11
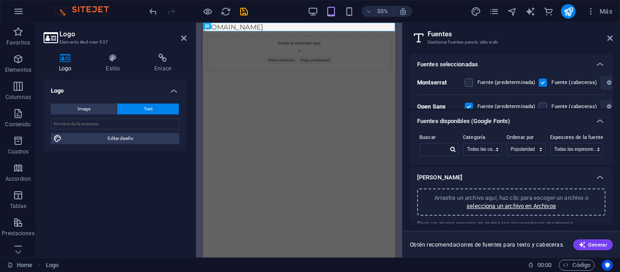
scroll to position [1, 0]
click at [490, 152] on select "Todas las categorías serif display monospace sans-serif handwriting" at bounding box center [482, 149] width 38 height 12
click at [487, 221] on span "Para un mejor soporte en todos los navegadores modernos, recomendamos el format…" at bounding box center [511, 231] width 188 height 22
click at [600, 60] on icon at bounding box center [600, 64] width 11 height 11
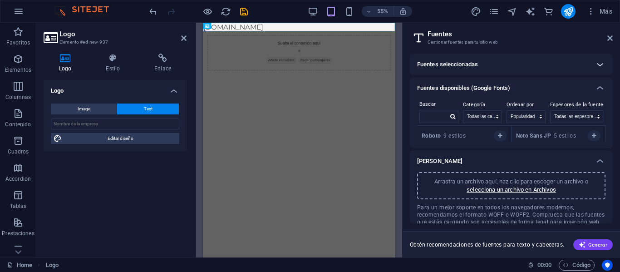
scroll to position [0, 0]
click at [603, 163] on icon at bounding box center [600, 161] width 11 height 11
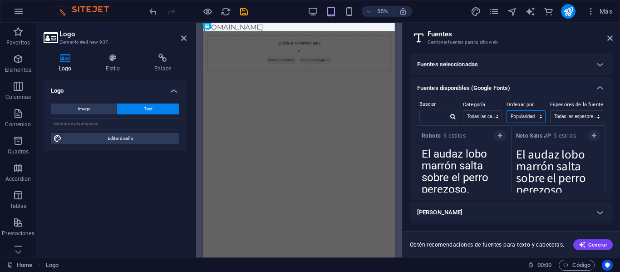
click at [542, 121] on select "Nombre Categoría Popularidad" at bounding box center [526, 117] width 38 height 12
click at [502, 117] on div "Buscar Categoría Todas las categorías serif display monospace sans-serif handwr…" at bounding box center [511, 112] width 188 height 27
click at [502, 117] on select "Todas las categorías serif display monospace sans-serif handwriting" at bounding box center [482, 117] width 38 height 12
select select "display"
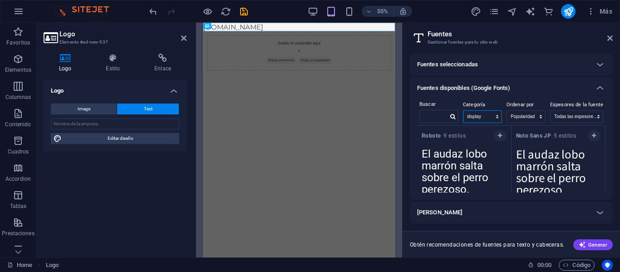
click at [463, 111] on select "Todas las categorías serif display monospace sans-serif handwriting" at bounding box center [482, 117] width 38 height 12
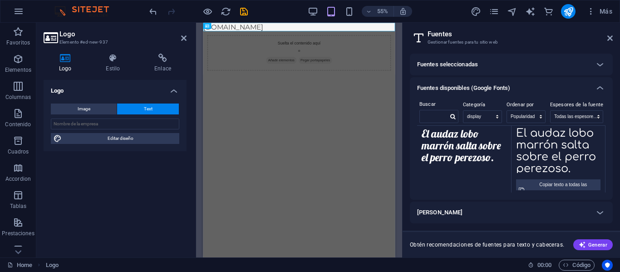
scroll to position [87, 0]
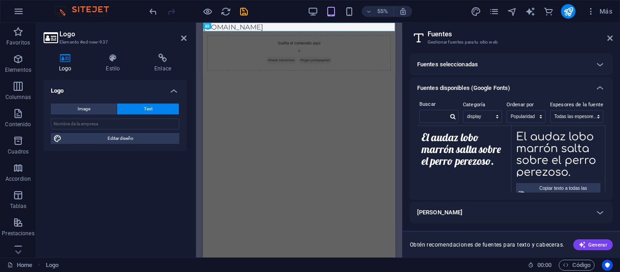
click at [555, 171] on textarea "El audaz lobo marrón salta sobre el perro perezoso." at bounding box center [559, 152] width 94 height 50
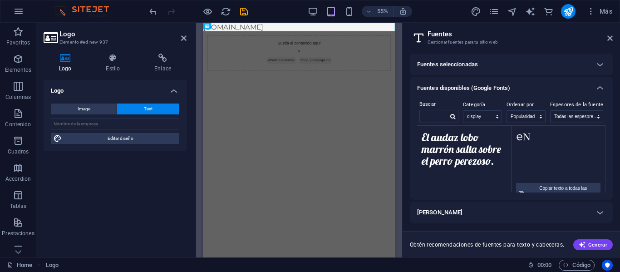
type textarea "e"
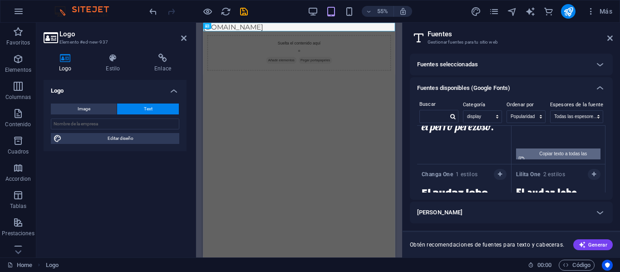
type textarea "[DOMAIN_NAME]"
click at [572, 155] on div "Copiar texto a todas las previsualizaciones" at bounding box center [563, 159] width 69 height 22
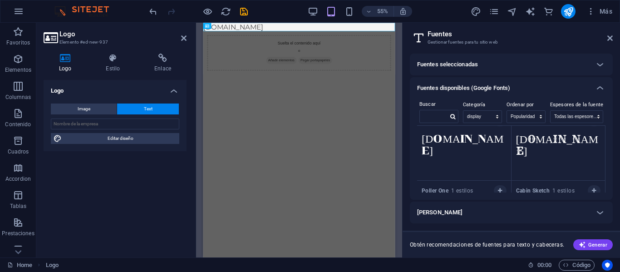
scroll to position [2551, 0]
click at [297, 117] on html "Skip to main content [DOMAIN_NAME] Suelta el contenido aquí o Añadir elementos …" at bounding box center [377, 70] width 349 height 94
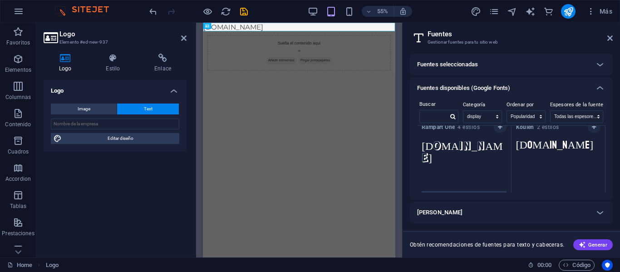
scroll to position [2803, 0]
click at [498, 130] on icon "button" at bounding box center [500, 128] width 4 height 5
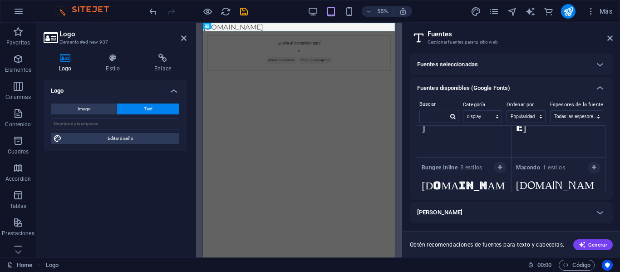
scroll to position [4025, 0]
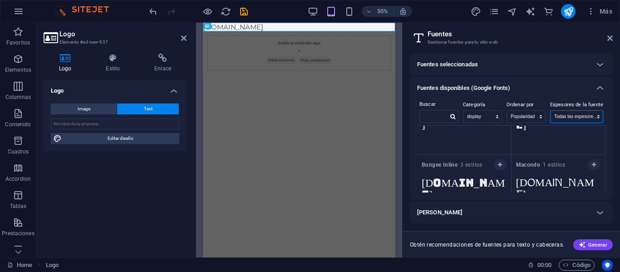
click at [575, 113] on select "Todas las espesores de fuente 100 100italic 200 200italic 300 300italic 500 500…" at bounding box center [577, 117] width 52 height 12
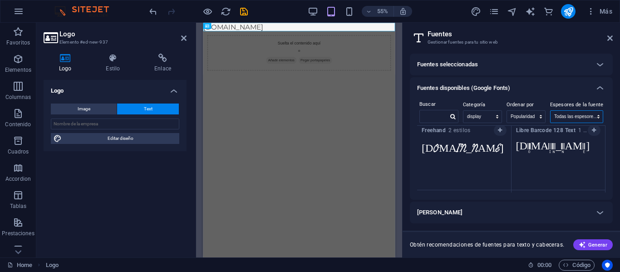
scroll to position [7818, 0]
